Goal: Task Accomplishment & Management: Use online tool/utility

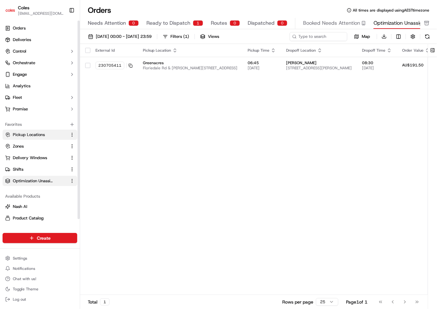
click at [27, 134] on span "Pickup Locations" at bounding box center [29, 135] width 32 height 6
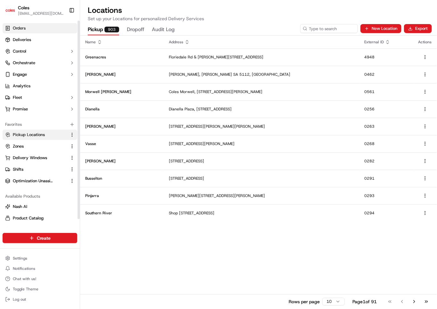
click at [25, 29] on span "Orders" at bounding box center [19, 28] width 13 height 6
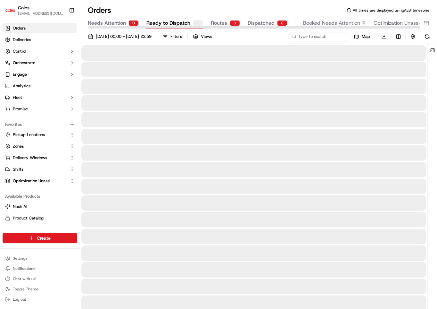
click at [170, 22] on span "Ready to Dispatch" at bounding box center [168, 23] width 44 height 8
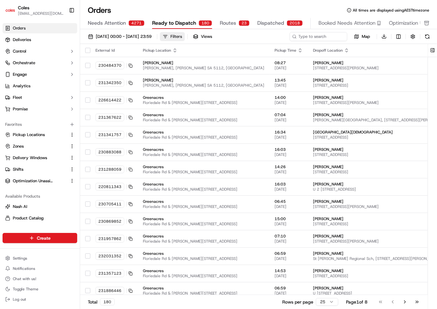
click at [182, 39] on div "Filters" at bounding box center [176, 37] width 12 height 6
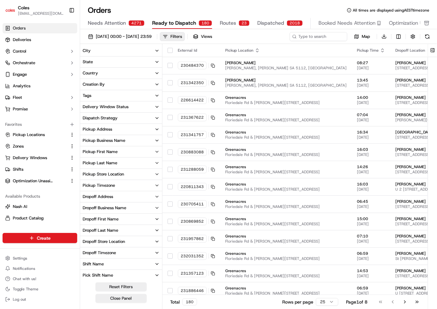
click at [113, 140] on div "Pickup Business Name" at bounding box center [104, 140] width 43 height 6
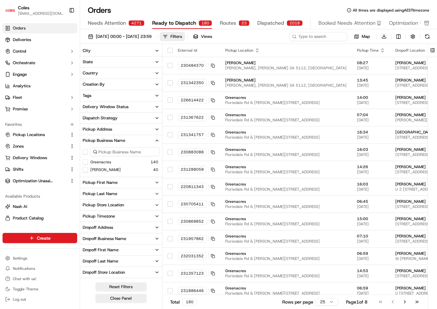
click at [107, 142] on div "Pickup Business Name" at bounding box center [104, 140] width 43 height 6
